Goal: Information Seeking & Learning: Check status

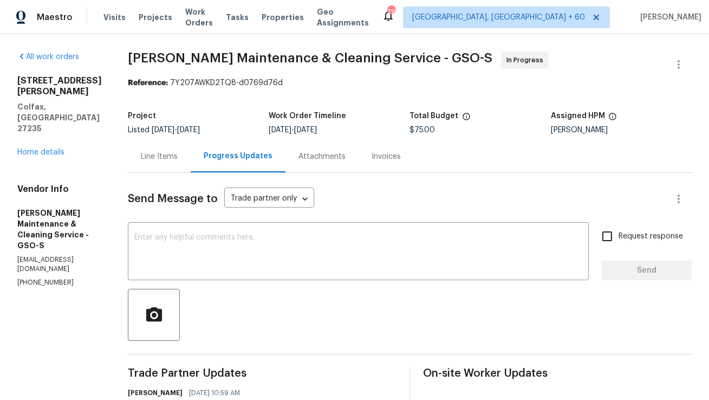
click at [154, 158] on div "Line Items" at bounding box center [159, 156] width 37 height 11
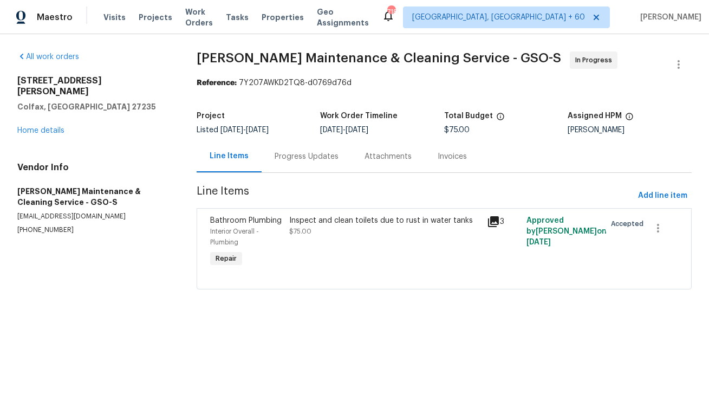
click at [299, 162] on div "Progress Updates" at bounding box center [307, 156] width 90 height 32
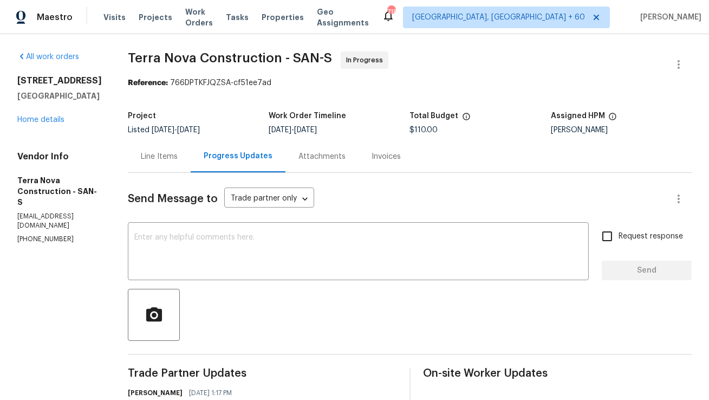
click at [191, 165] on div "Line Items" at bounding box center [159, 156] width 63 height 32
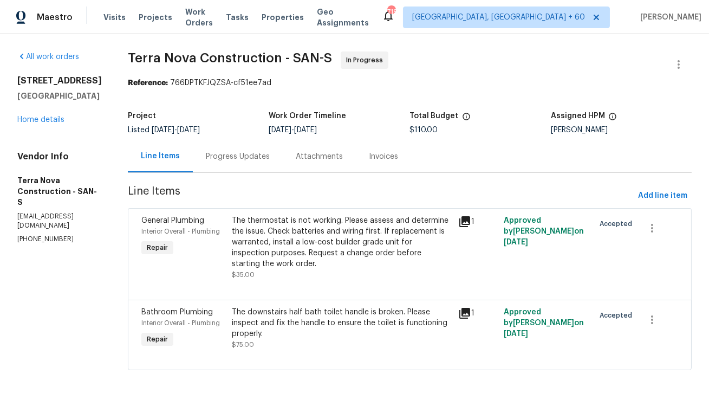
click at [270, 160] on div "Progress Updates" at bounding box center [238, 156] width 64 height 11
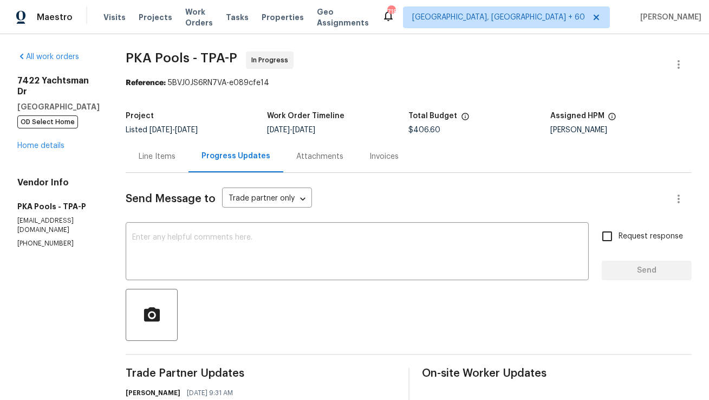
scroll to position [12, 0]
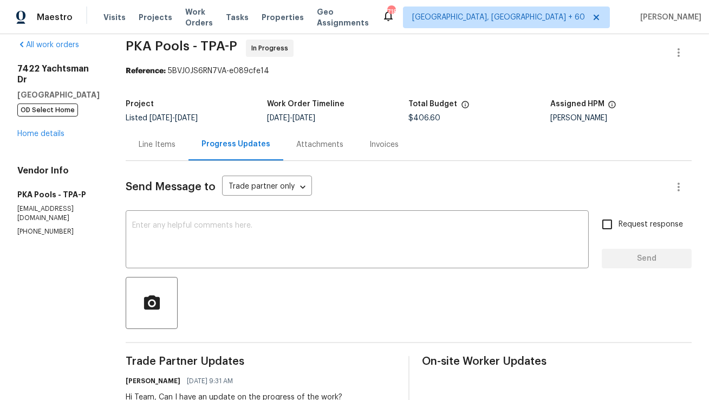
click at [152, 139] on div "Line Items" at bounding box center [157, 144] width 37 height 11
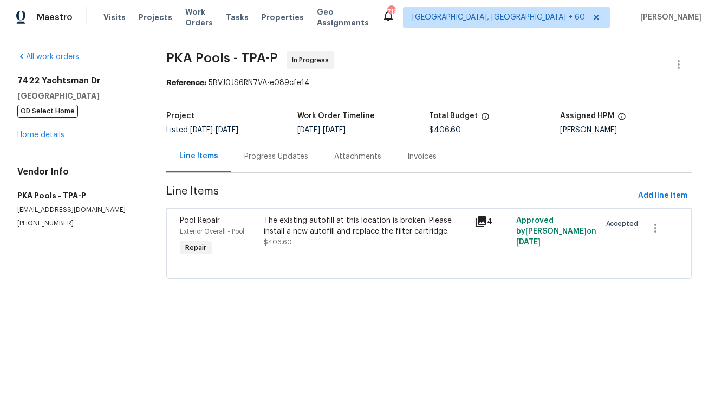
click at [288, 155] on div "Progress Updates" at bounding box center [276, 156] width 64 height 11
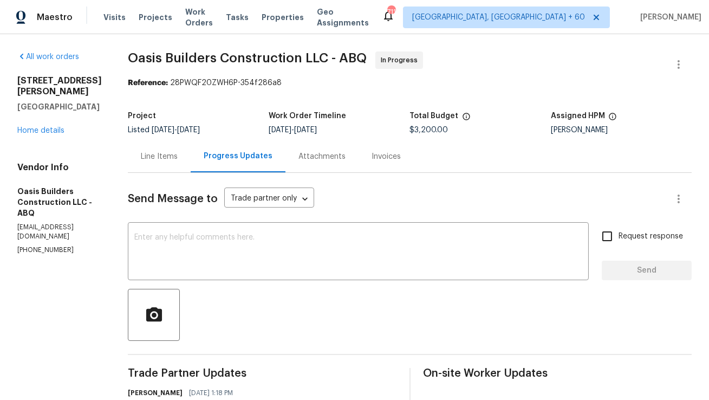
click at [155, 151] on div "Line Items" at bounding box center [159, 156] width 37 height 11
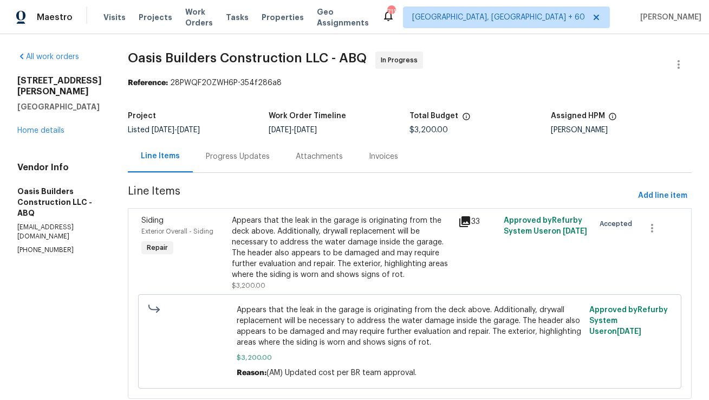
click at [296, 159] on div "Attachments" at bounding box center [319, 156] width 47 height 11
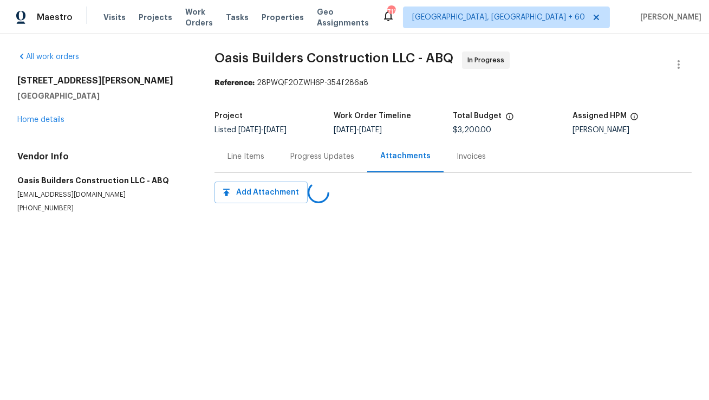
click at [293, 160] on div "Progress Updates" at bounding box center [322, 156] width 64 height 11
